Goal: Task Accomplishment & Management: Manage account settings

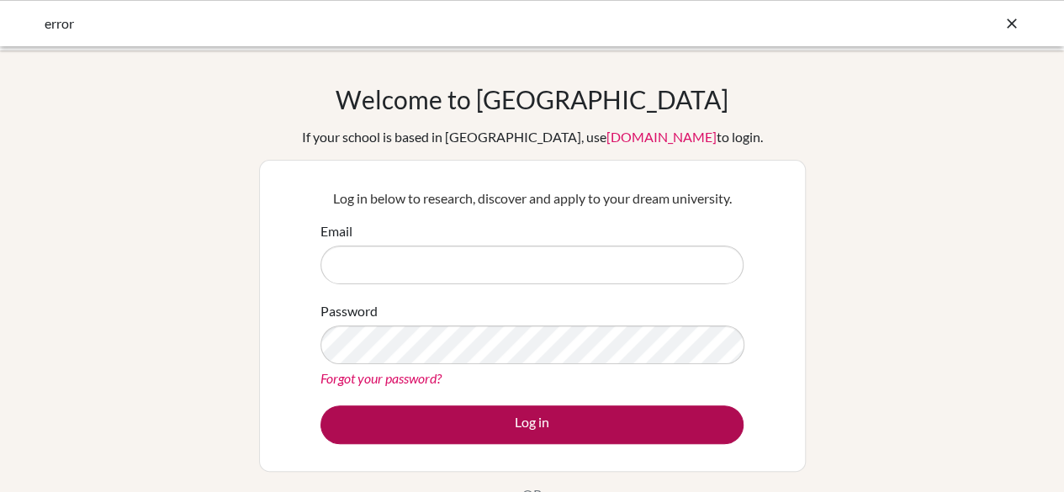
type input "[EMAIL_ADDRESS][DOMAIN_NAME]"
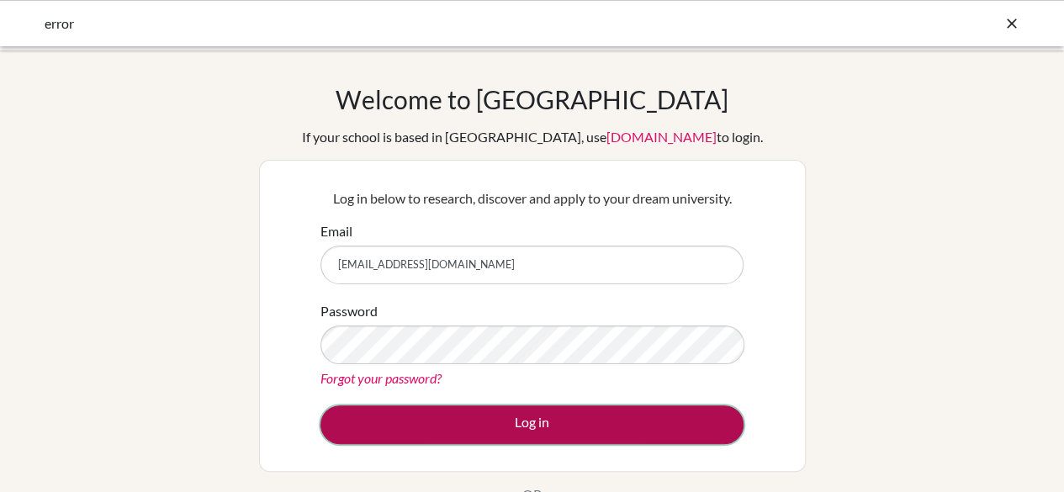
click at [446, 415] on button "Log in" at bounding box center [532, 425] width 423 height 39
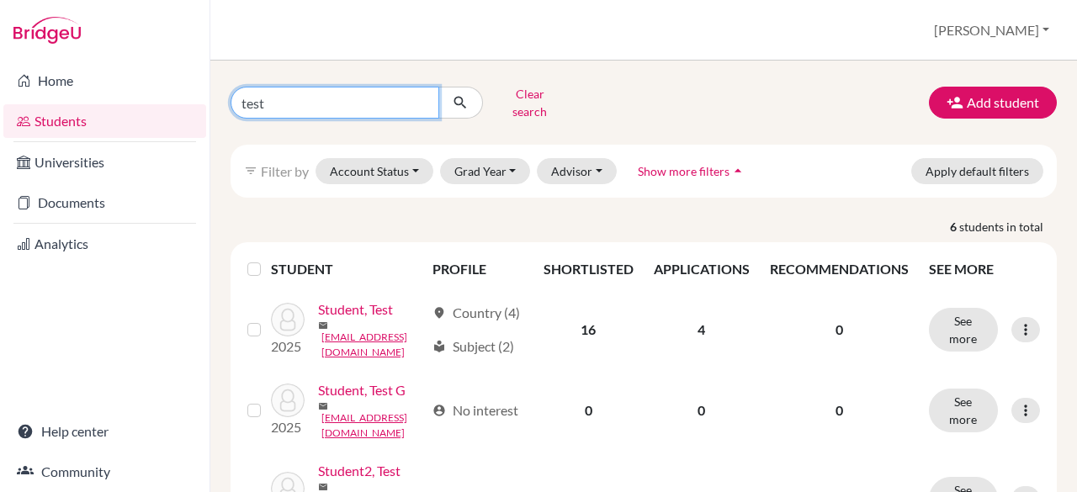
click at [294, 92] on input "test" at bounding box center [335, 103] width 209 height 32
type input "t"
type input "napsugar"
click button "submit" at bounding box center [460, 103] width 45 height 32
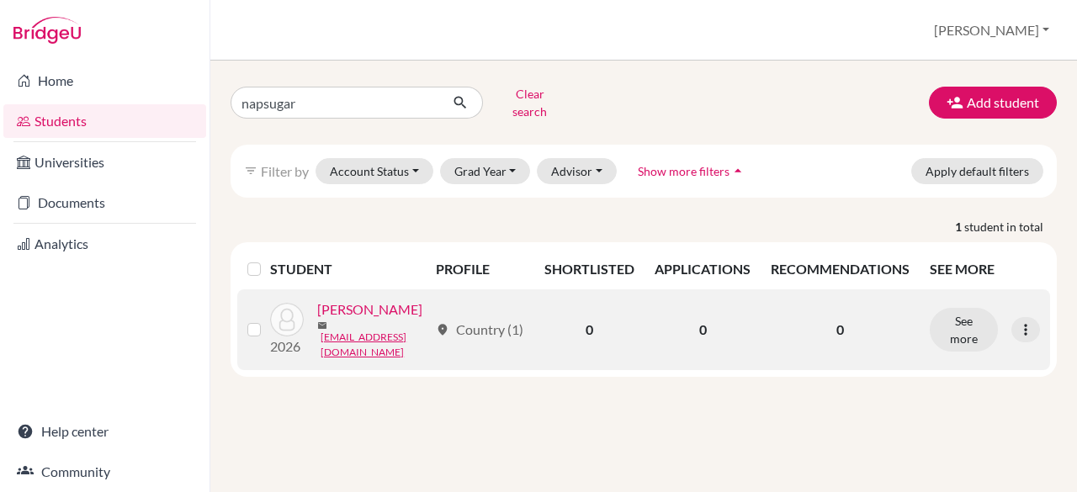
click at [317, 320] on link "Szabó, Blanka Napsugár" at bounding box center [369, 310] width 105 height 20
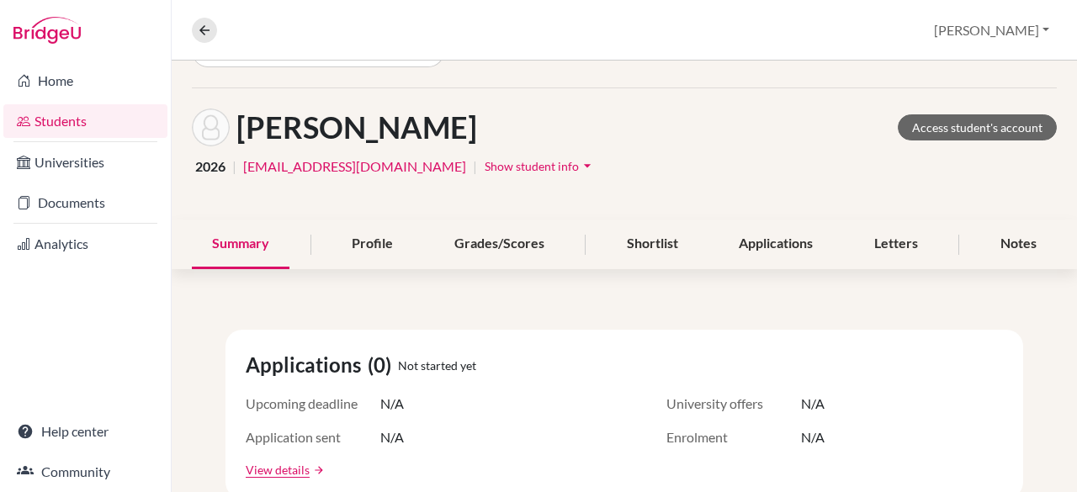
scroll to position [84, 0]
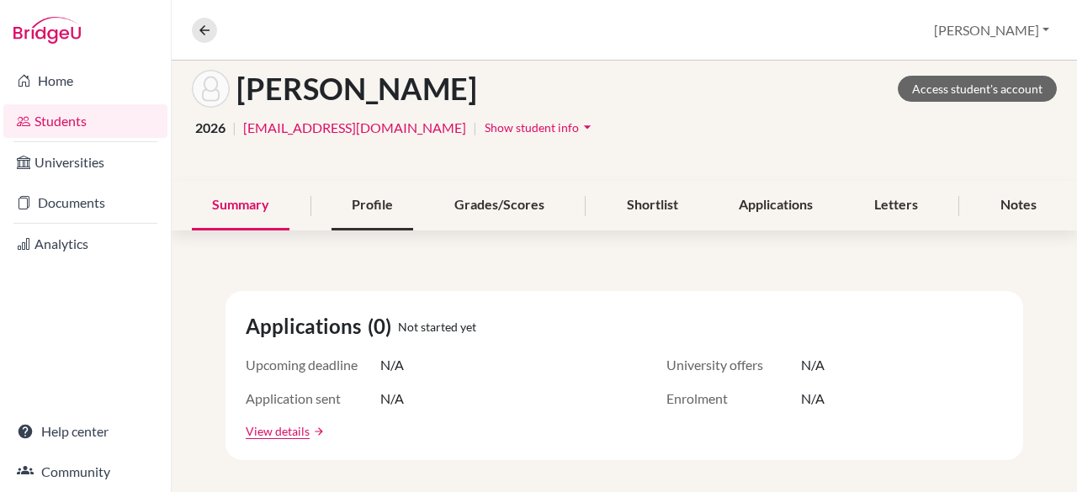
click at [355, 201] on div "Profile" at bounding box center [372, 206] width 82 height 50
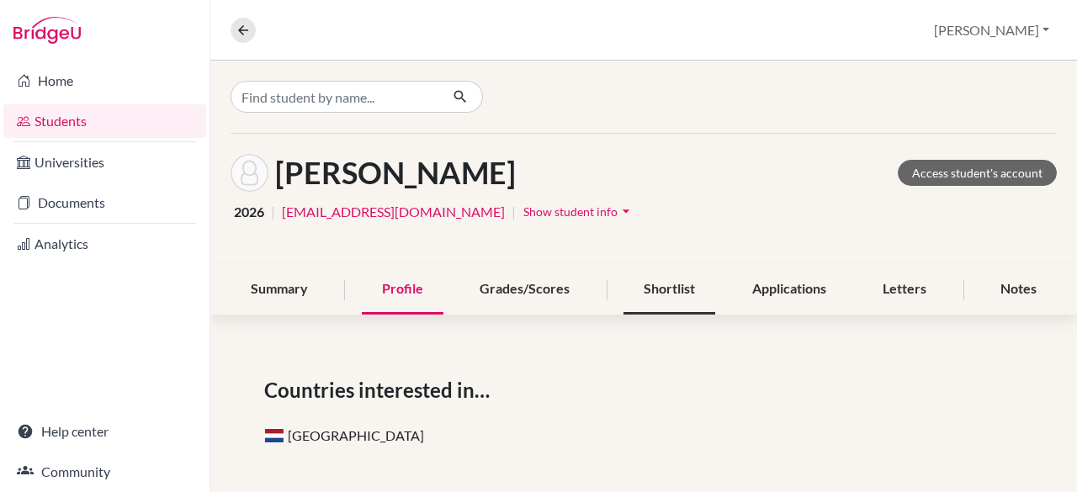
click at [647, 285] on div "Shortlist" at bounding box center [669, 290] width 92 height 50
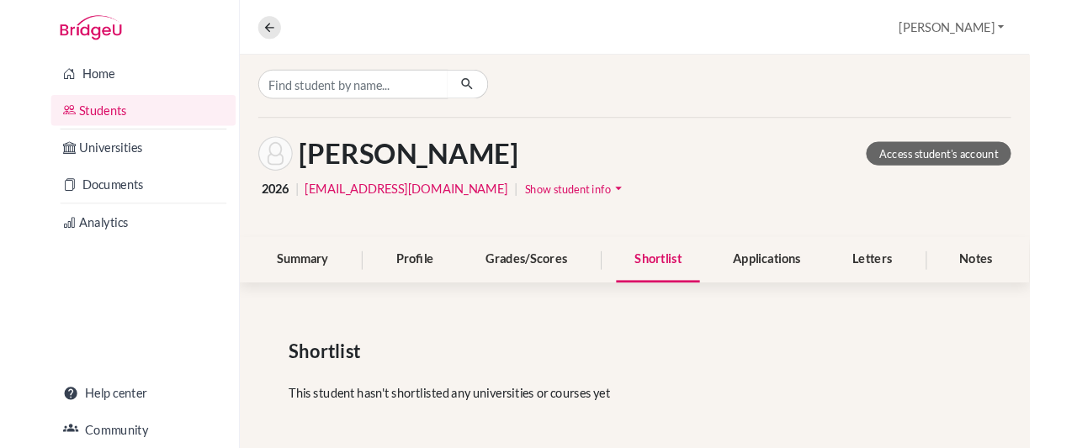
scroll to position [6, 0]
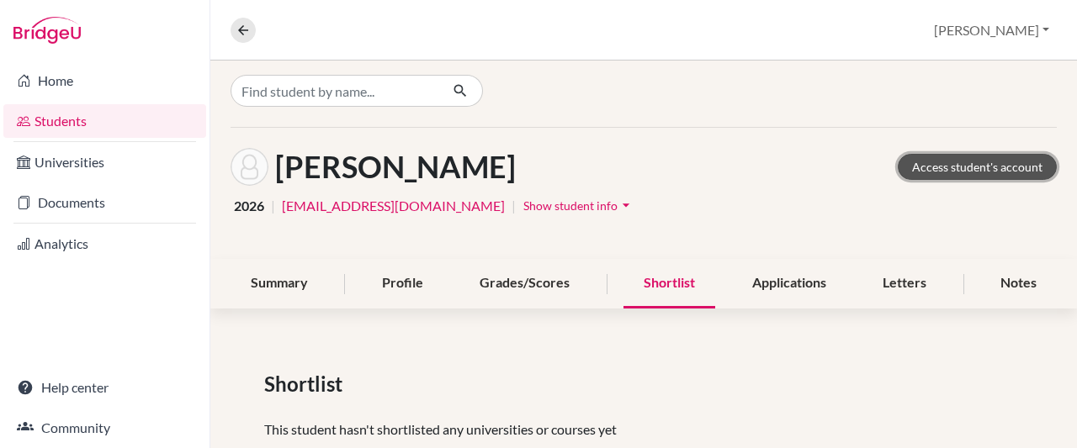
click at [952, 169] on link "Access student's account" at bounding box center [977, 167] width 159 height 26
